Goal: Information Seeking & Learning: Check status

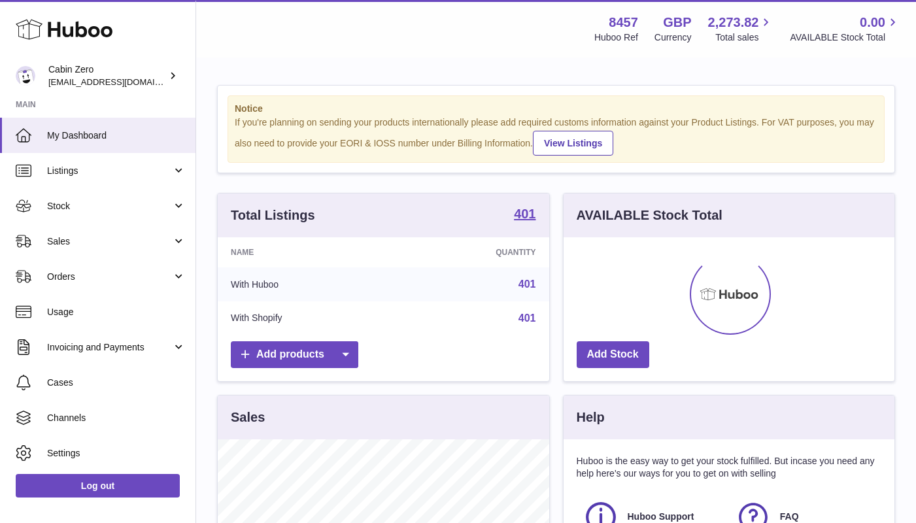
scroll to position [204, 331]
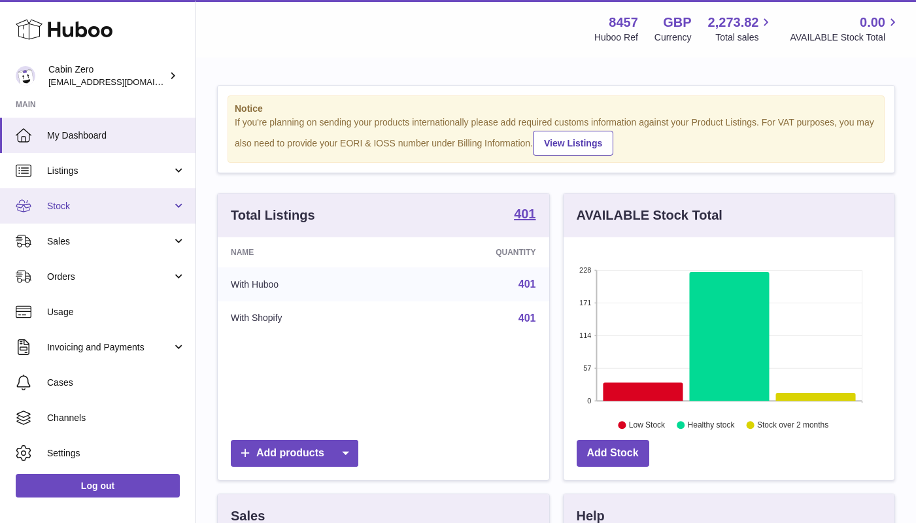
click at [93, 211] on link "Stock" at bounding box center [97, 205] width 195 height 35
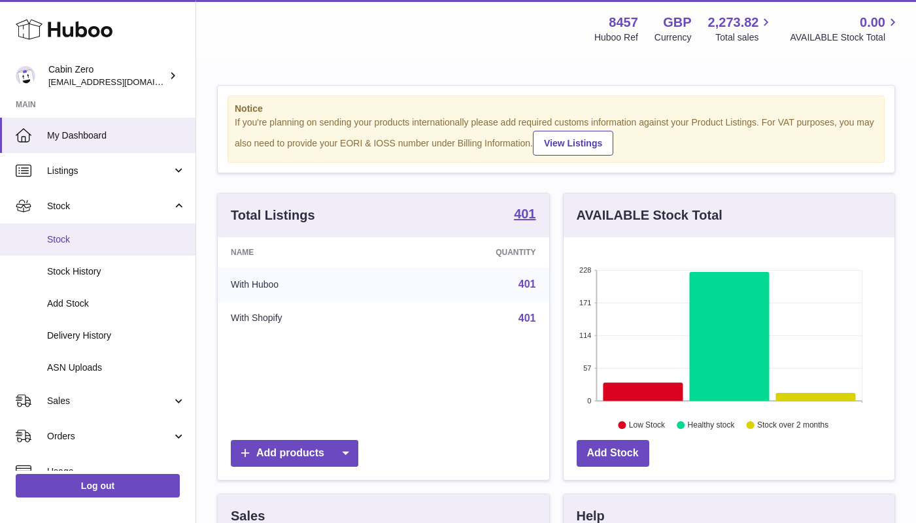
click at [95, 241] on span "Stock" at bounding box center [116, 239] width 139 height 12
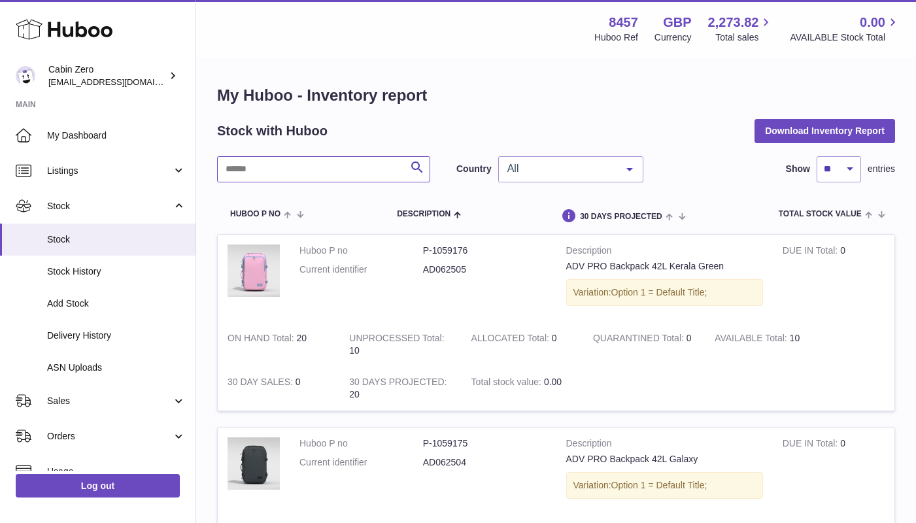
click at [367, 173] on input "text" at bounding box center [323, 169] width 213 height 26
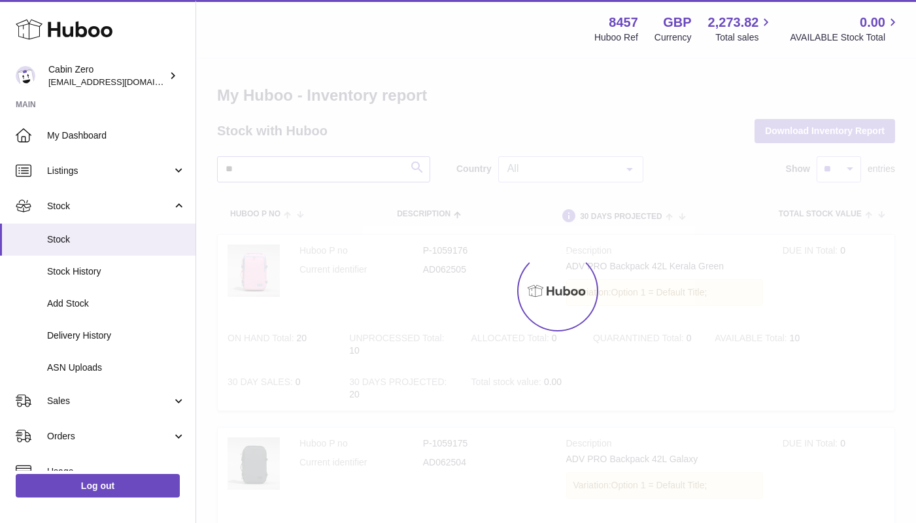
type input "*"
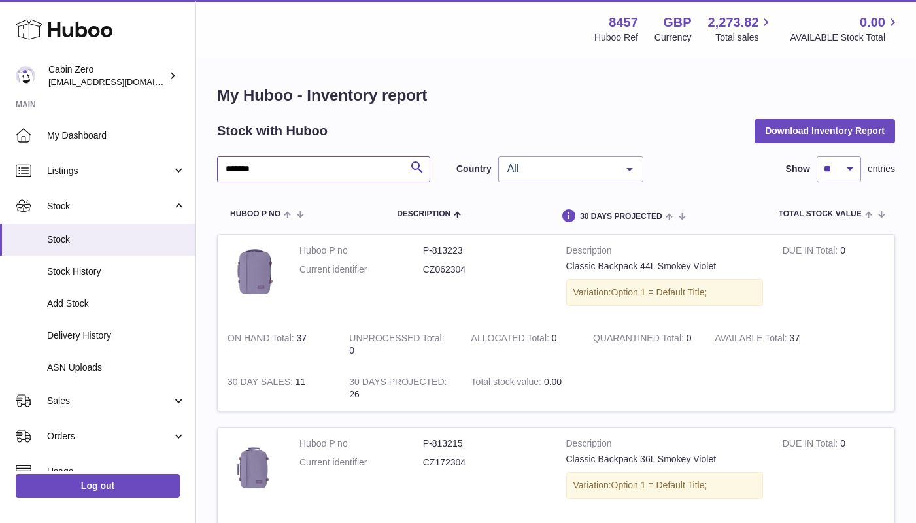
type input "******"
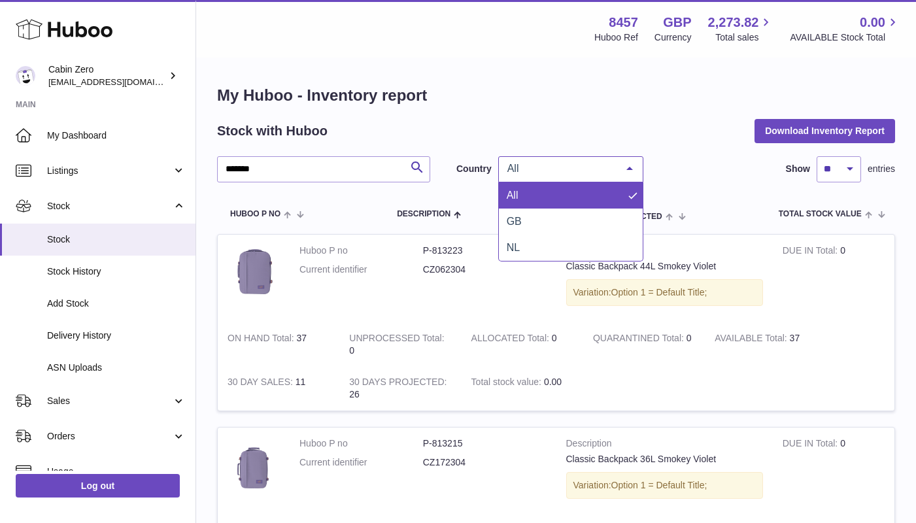
click at [622, 174] on div at bounding box center [629, 169] width 26 height 25
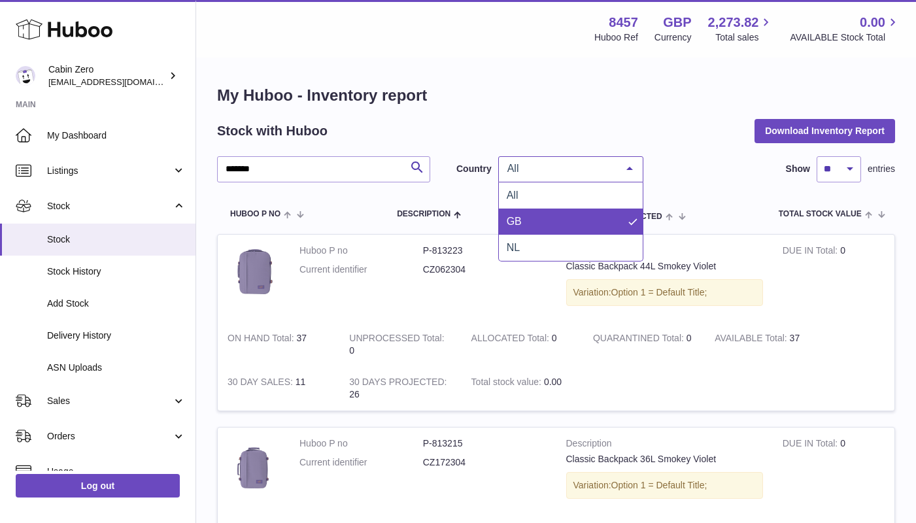
click at [587, 224] on span "GB" at bounding box center [571, 222] width 144 height 26
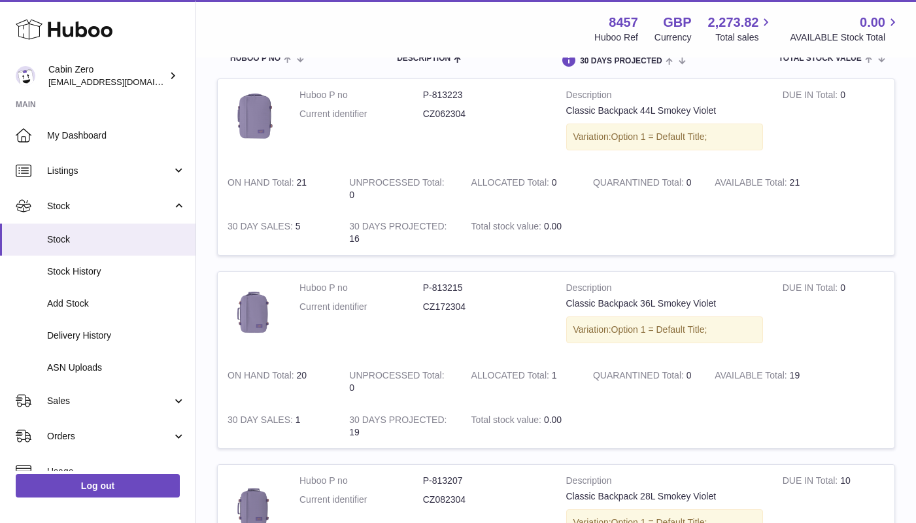
scroll to position [190, 0]
